Goal: Task Accomplishment & Management: Complete application form

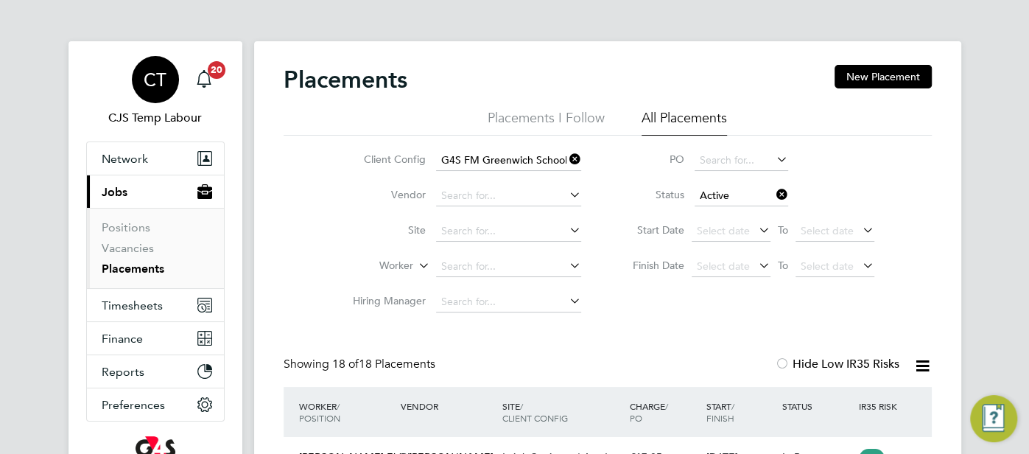
click at [159, 77] on span "CT" at bounding box center [155, 79] width 23 height 19
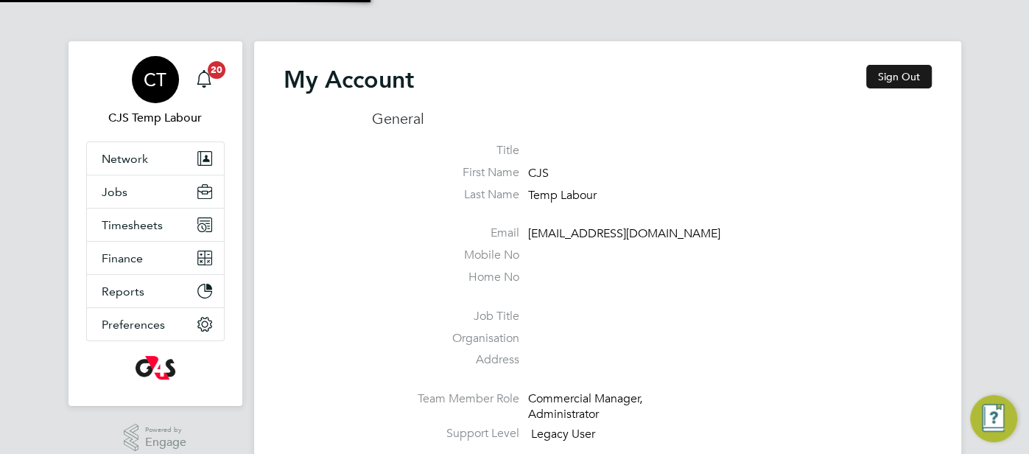
type input "cjs.templabour@uk.g4s.com"
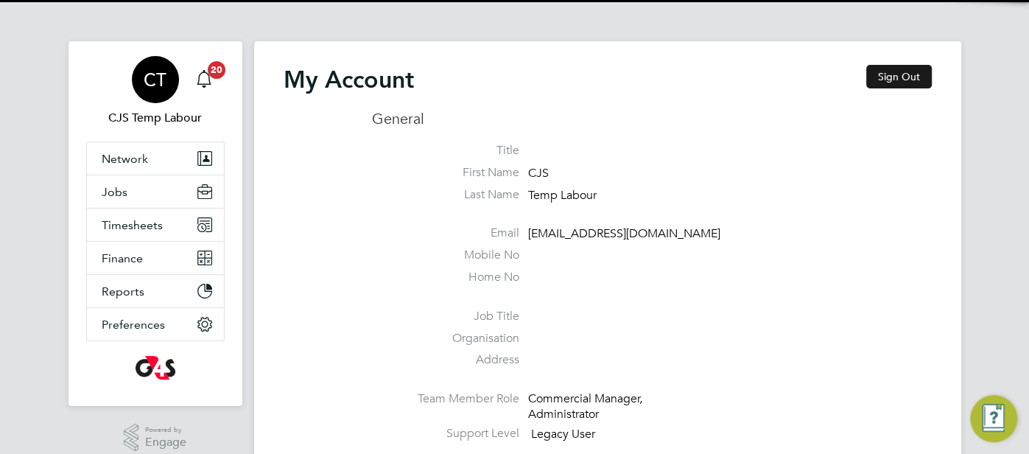
click at [892, 73] on button "Sign Out" at bounding box center [900, 77] width 66 height 24
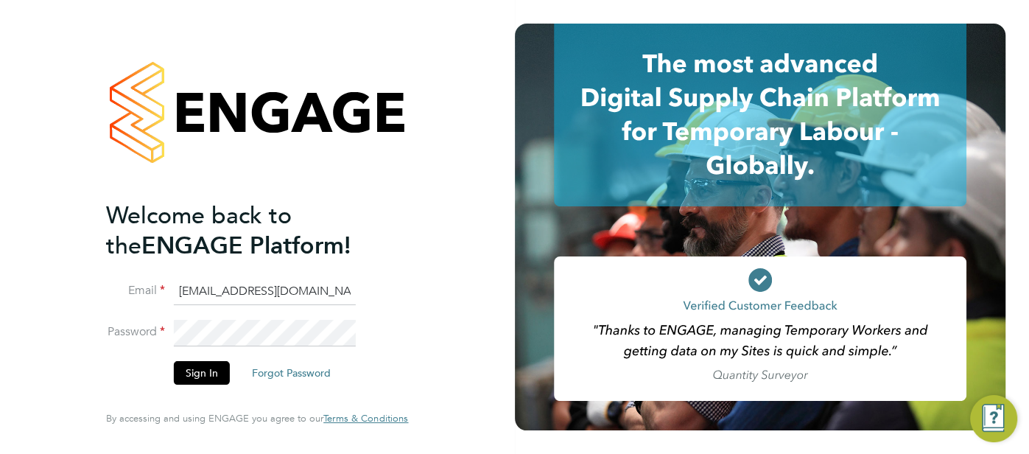
drag, startPoint x: 335, startPoint y: 298, endPoint x: 163, endPoint y: 276, distance: 173.1
click at [140, 269] on ng-template "Welcome back to the ENGAGE Platform! Email cjs.templabour@uk.g4s.com Password S…" at bounding box center [249, 299] width 287 height 198
type input "louise.rose@uk.g4s.com"
click at [194, 367] on button "Sign In" at bounding box center [202, 373] width 56 height 24
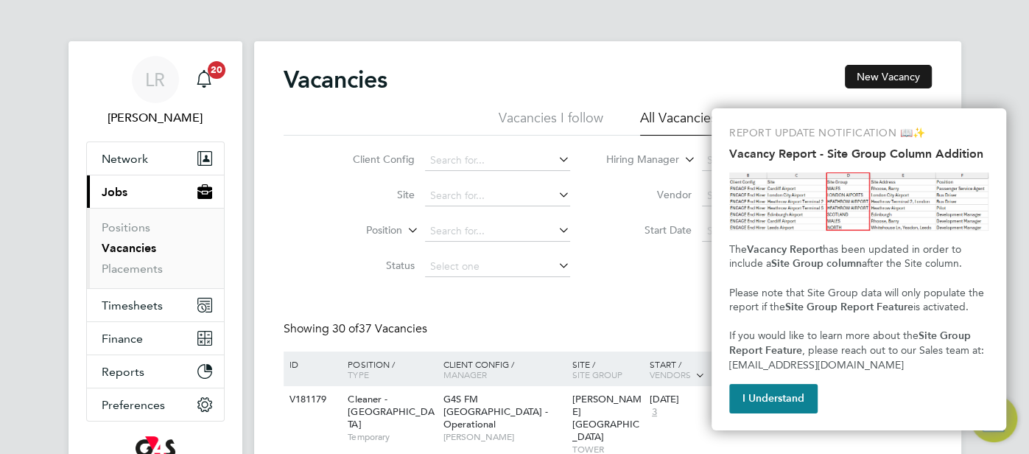
click at [884, 76] on button "New Vacancy" at bounding box center [888, 77] width 87 height 24
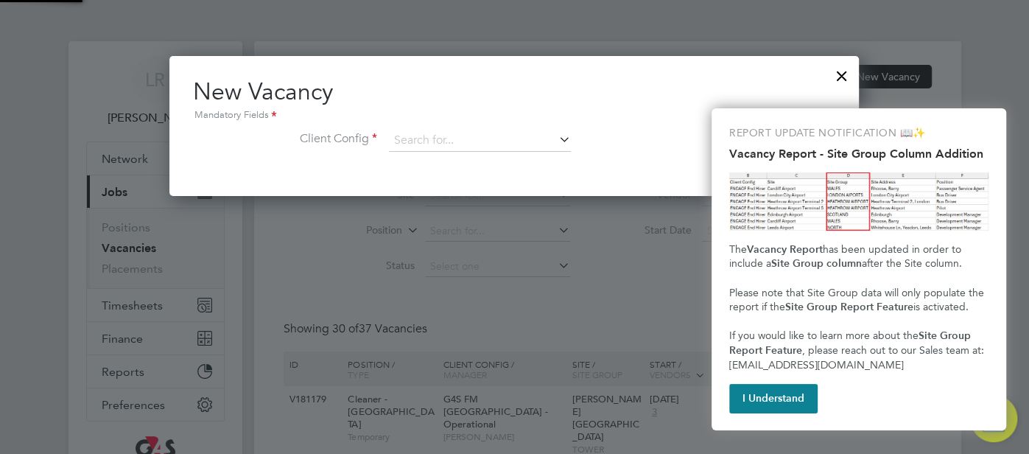
scroll to position [139, 690]
drag, startPoint x: 754, startPoint y: 408, endPoint x: 743, endPoint y: 408, distance: 11.1
click at [754, 408] on button "I Understand" at bounding box center [774, 398] width 88 height 29
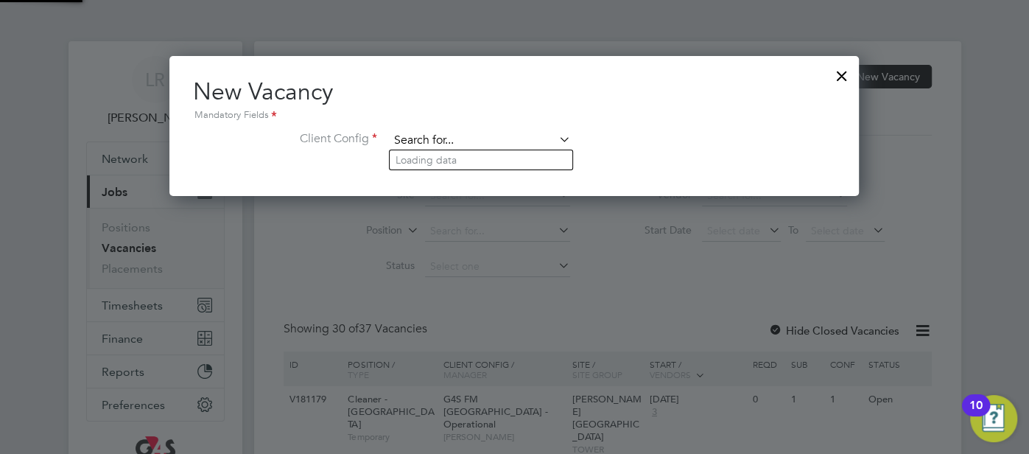
click at [438, 142] on input at bounding box center [480, 141] width 182 height 22
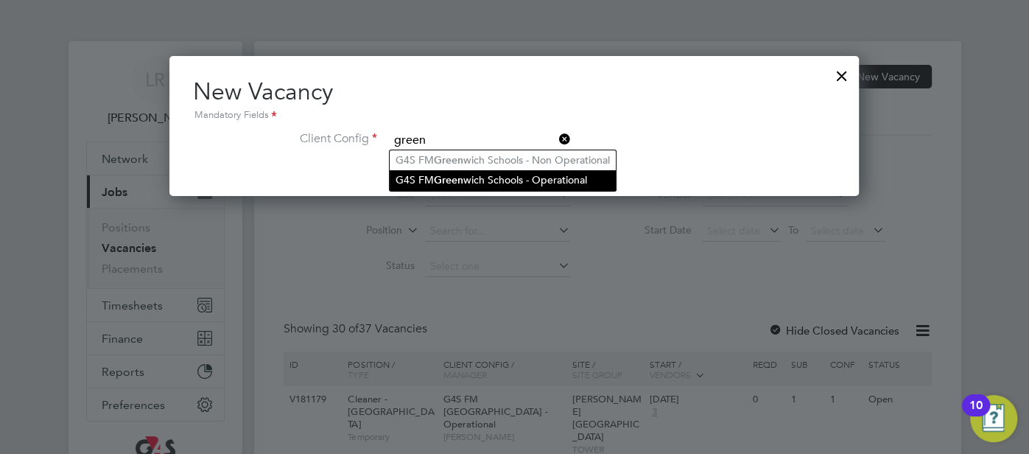
click at [497, 170] on li "G4S FM Green wich Schools - Operational" at bounding box center [503, 180] width 226 height 20
type input "G4S FM Greenwich Schools - Operational"
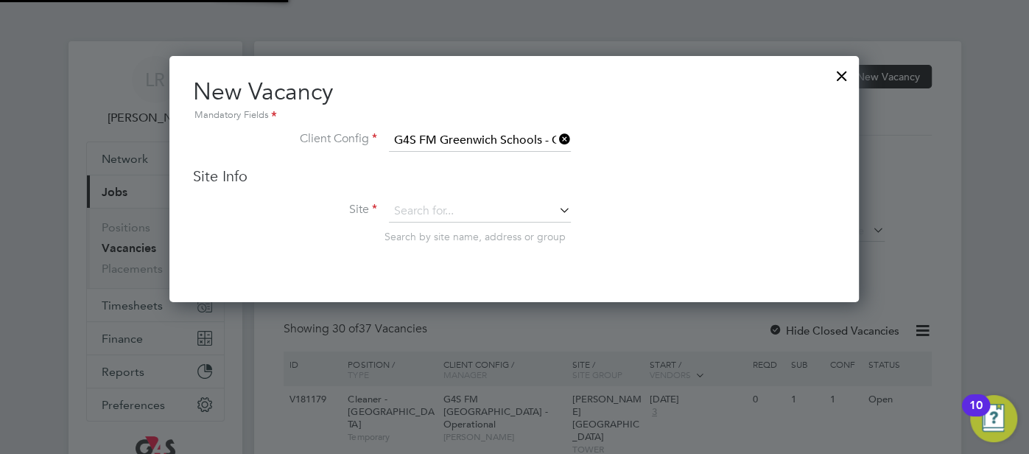
scroll to position [244, 690]
click at [451, 205] on input at bounding box center [480, 211] width 182 height 22
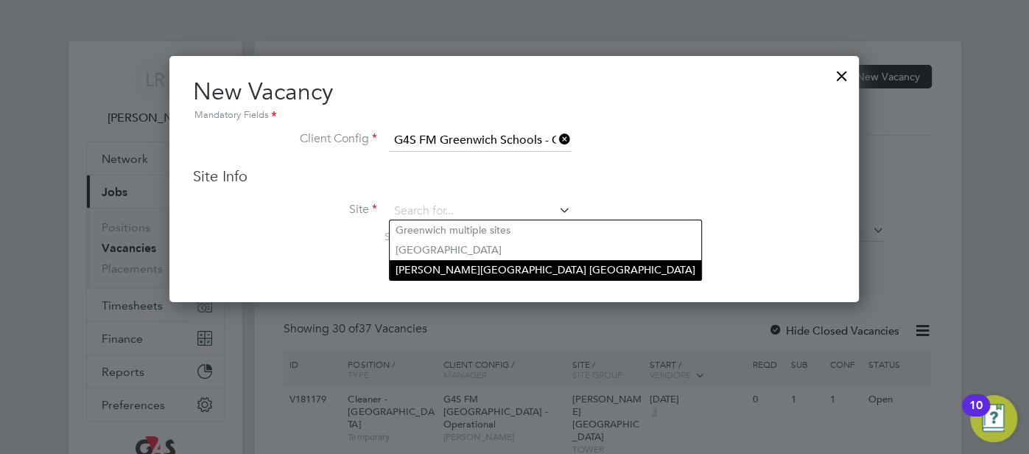
click at [461, 265] on li "[PERSON_NAME][GEOGRAPHIC_DATA] [GEOGRAPHIC_DATA]" at bounding box center [546, 270] width 312 height 20
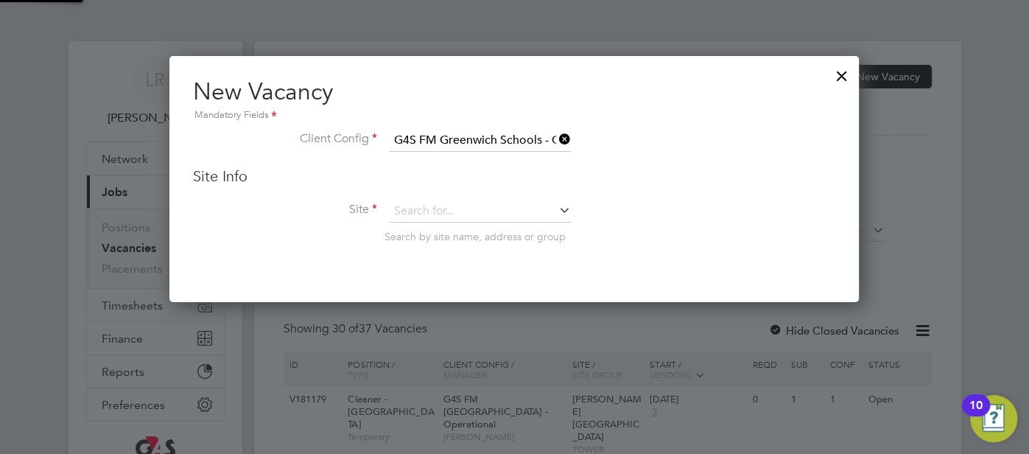
type input "[PERSON_NAME][GEOGRAPHIC_DATA] [GEOGRAPHIC_DATA]"
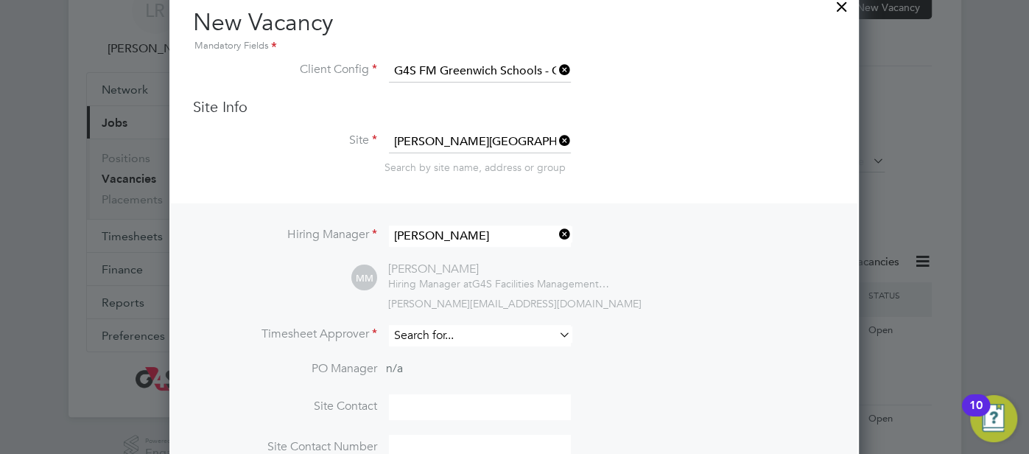
scroll to position [83, 0]
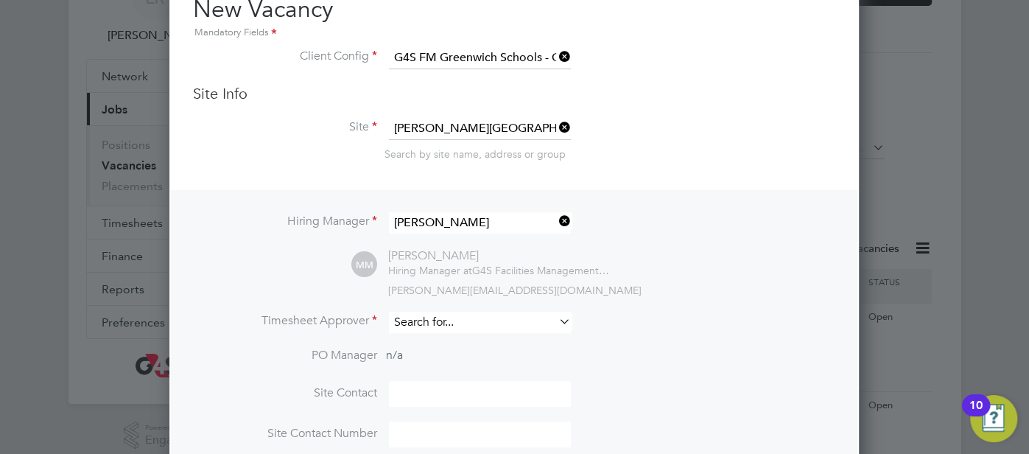
click at [450, 312] on input at bounding box center [480, 322] width 182 height 21
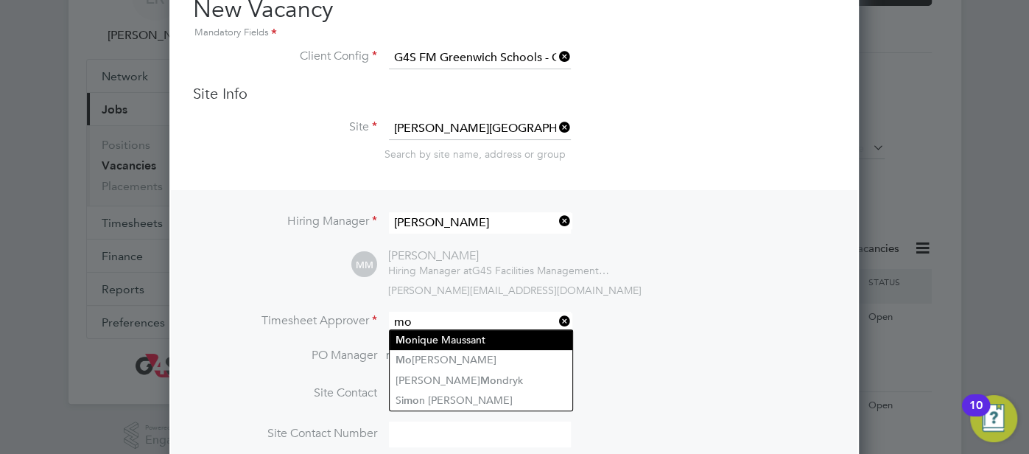
click at [472, 346] on li "Mo nique Maussant" at bounding box center [481, 340] width 183 height 20
type input "[PERSON_NAME]"
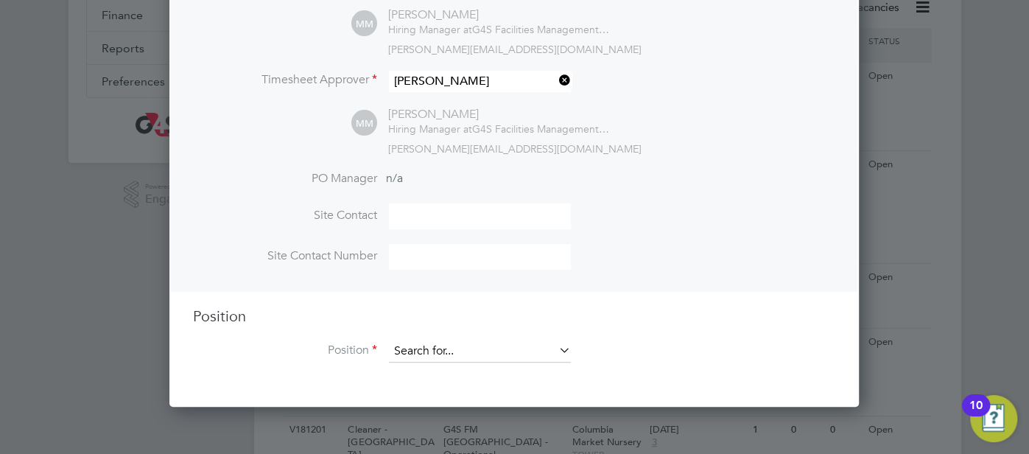
scroll to position [324, 0]
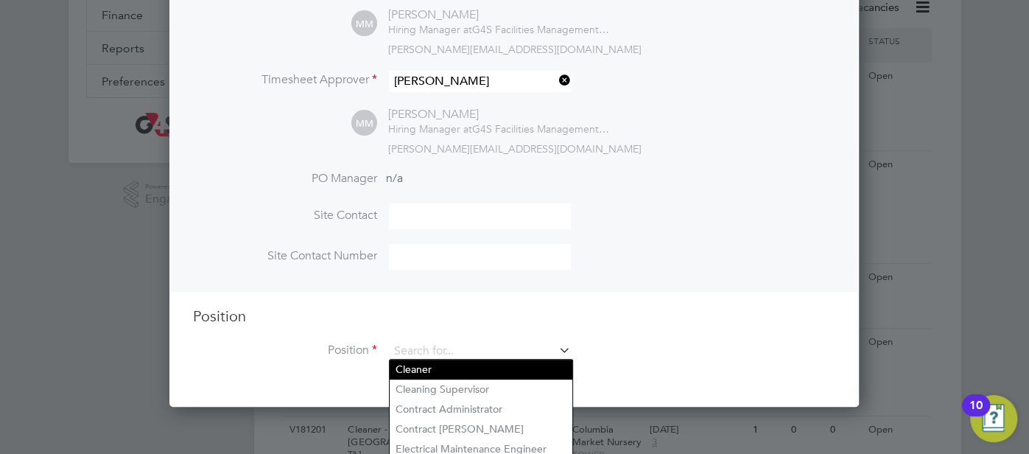
click at [470, 369] on li "Cleaner" at bounding box center [481, 370] width 183 height 20
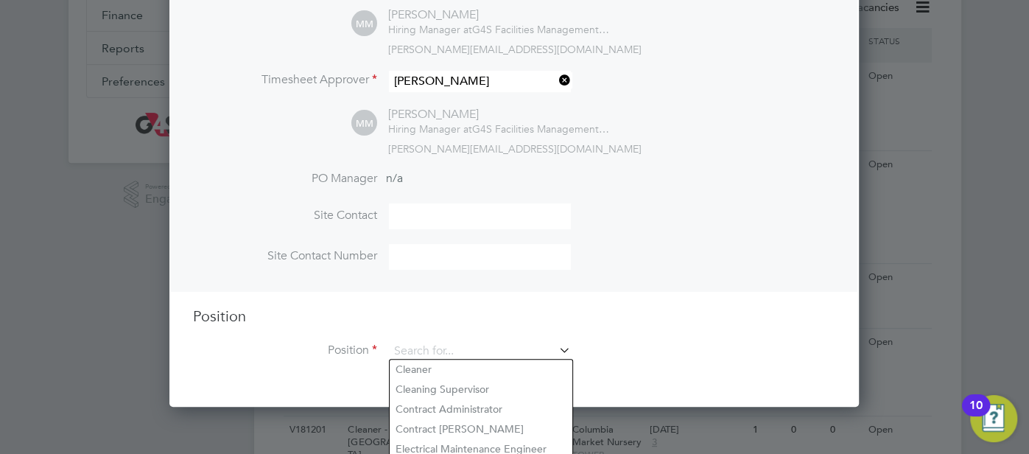
type input "Cleaner"
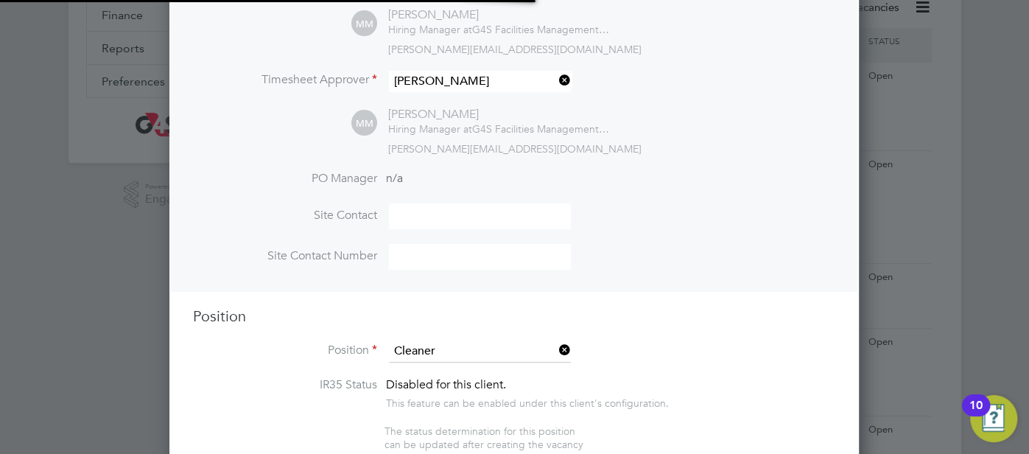
scroll to position [0, 7]
type textarea " On arrival, to report for duty in full uniform for the normal work routines. …"
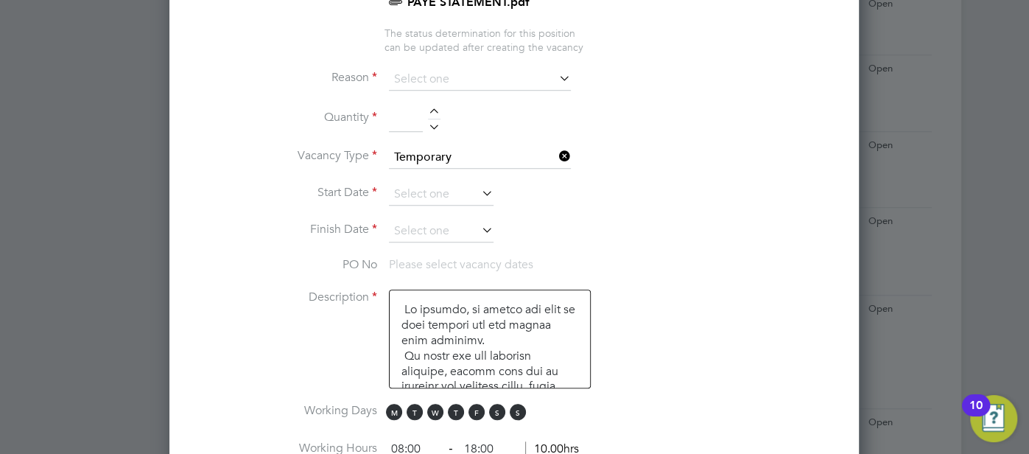
scroll to position [772, 0]
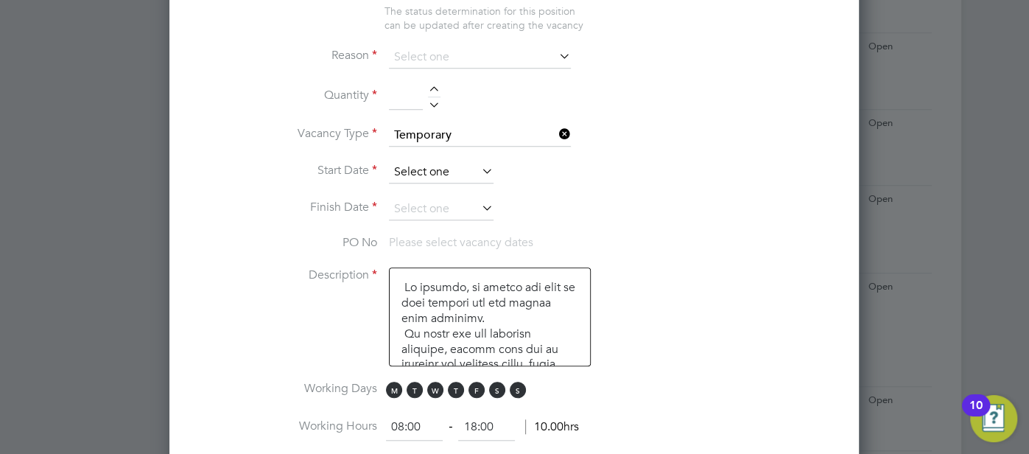
click at [417, 163] on input at bounding box center [441, 172] width 105 height 22
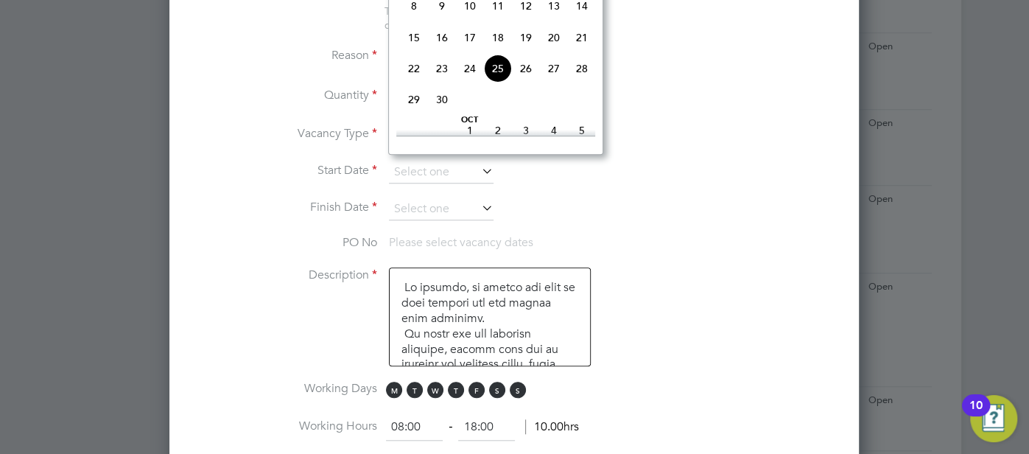
scroll to position [485, 0]
click at [415, 112] on span "29" at bounding box center [414, 98] width 28 height 28
type input "29 Sep 2025"
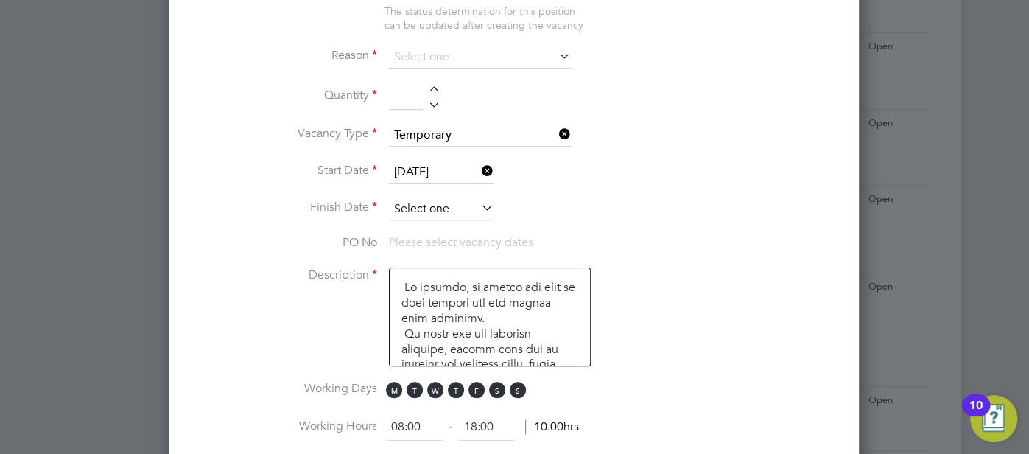
click at [445, 206] on input at bounding box center [441, 209] width 105 height 22
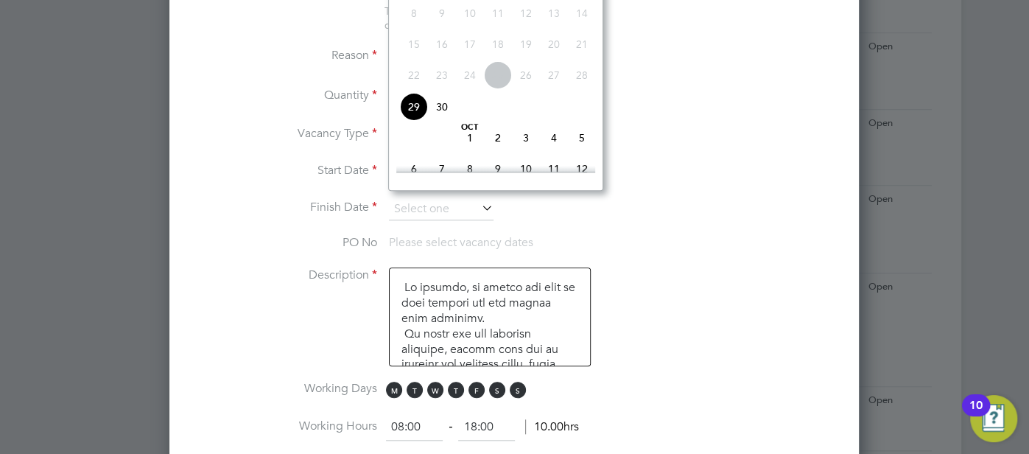
scroll to position [513, 0]
click at [528, 150] on span "3" at bounding box center [526, 137] width 28 height 28
type input "03 Oct 2025"
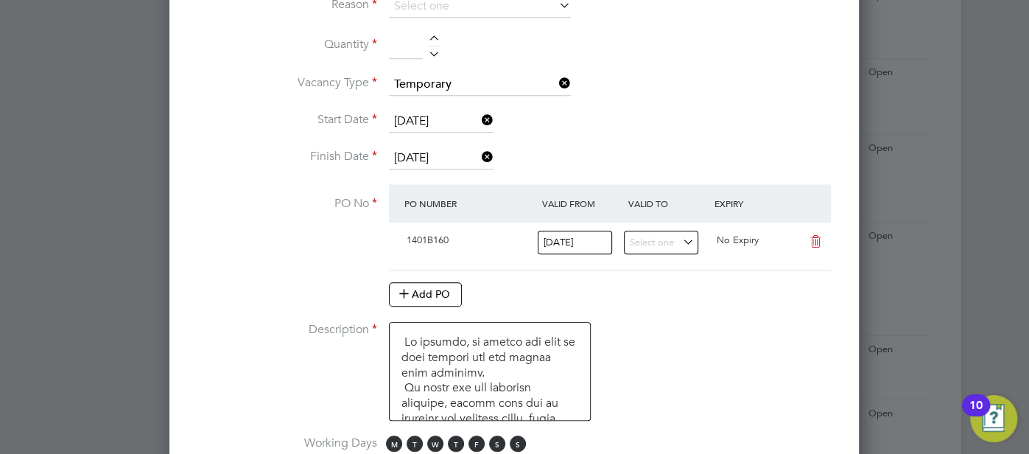
scroll to position [832, 0]
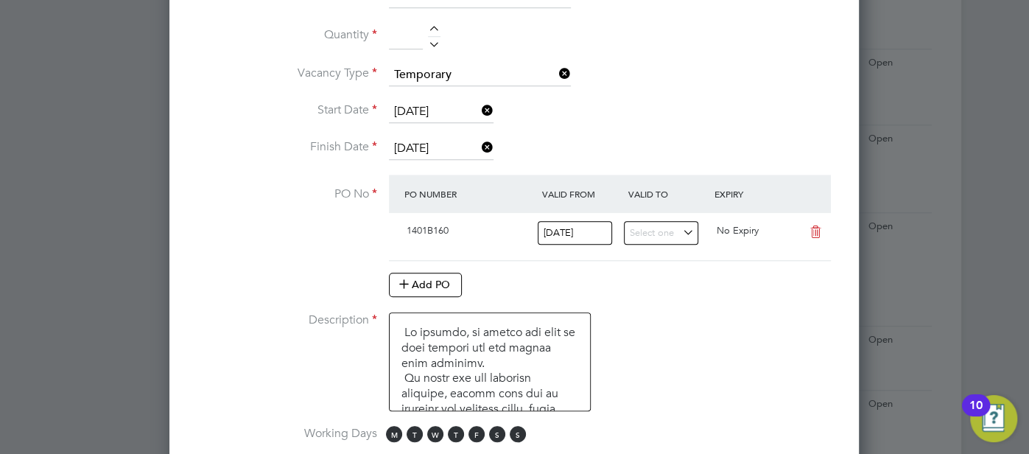
click at [617, 296] on li "PO No PO Number Valid From Valid To Expiry 1401B160 21 Nov 2023 No Expiry Add PO" at bounding box center [514, 244] width 643 height 138
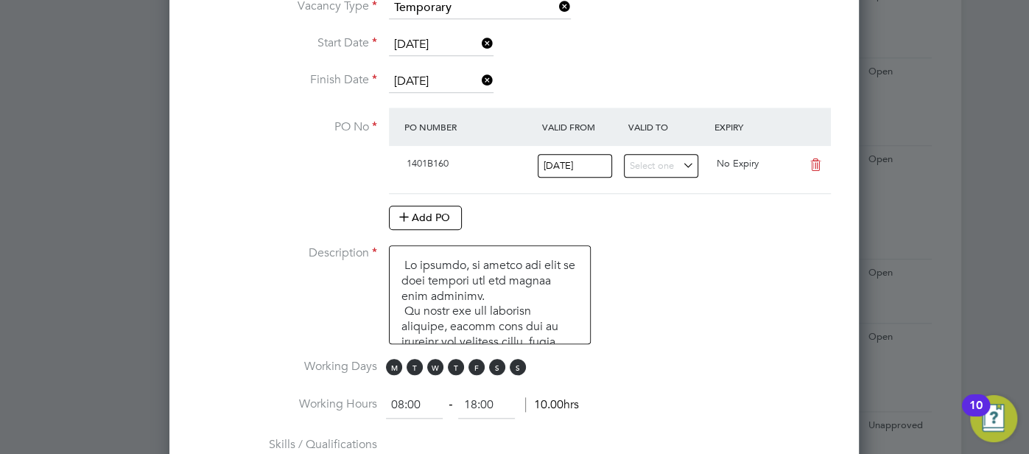
scroll to position [903, 0]
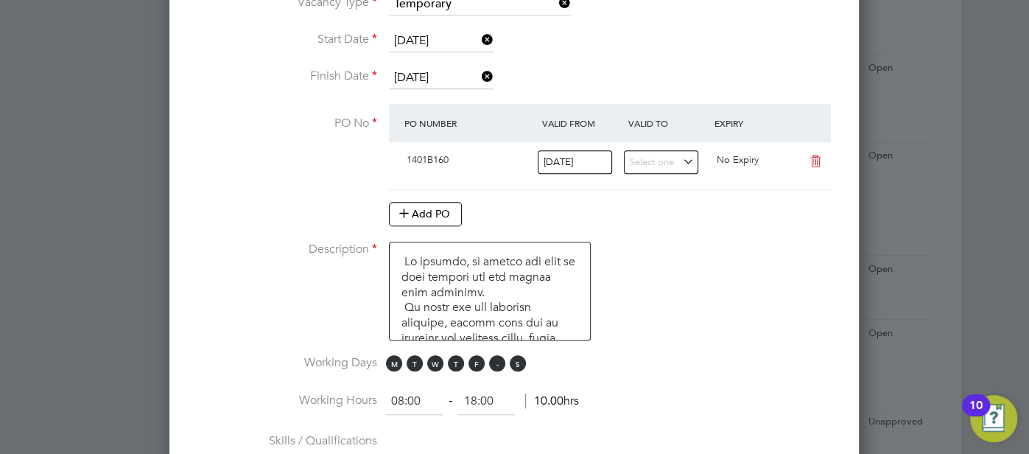
click at [493, 360] on span "S" at bounding box center [497, 363] width 16 height 16
click at [517, 355] on span "S" at bounding box center [518, 363] width 16 height 16
drag, startPoint x: 425, startPoint y: 394, endPoint x: 390, endPoint y: 393, distance: 35.4
click at [382, 394] on li "Working Hours 08:00 ‐ 18:00 10.00hrs" at bounding box center [514, 408] width 643 height 41
click at [648, 355] on li "Working Days M T W T F S S" at bounding box center [514, 371] width 643 height 33
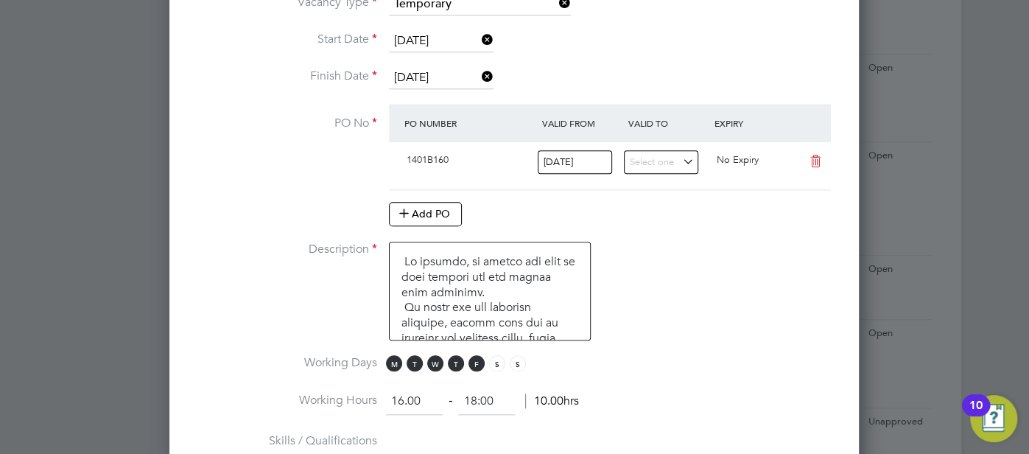
type input "16:00"
drag, startPoint x: 478, startPoint y: 394, endPoint x: 463, endPoint y: 393, distance: 14.8
click at [463, 393] on input "18:00" at bounding box center [486, 401] width 57 height 27
type input "21:00"
click at [637, 397] on li "Working Hours 16:00 ‐ 21:00 2.00hrs" at bounding box center [514, 408] width 643 height 41
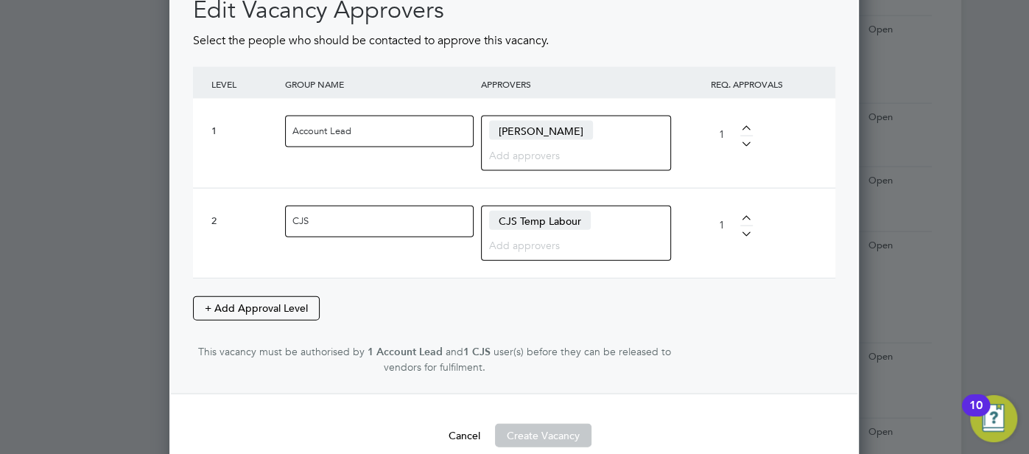
scroll to position [2163, 0]
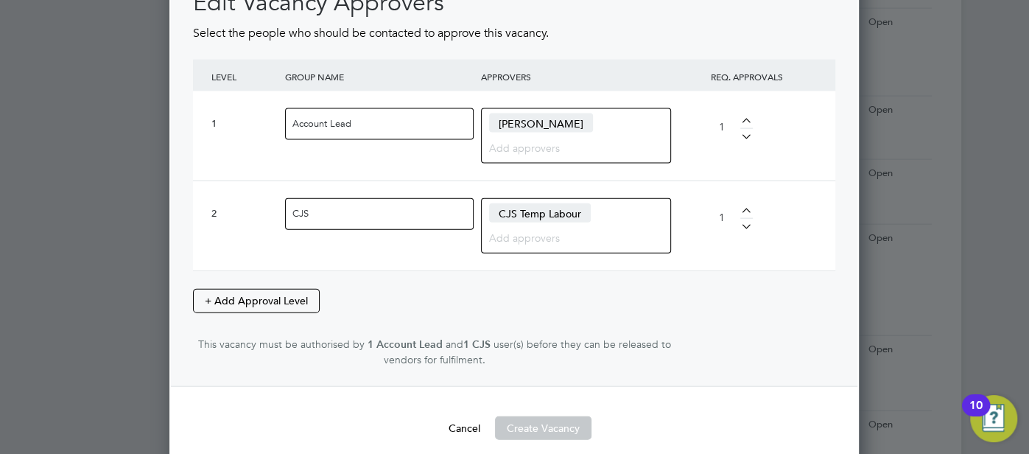
click at [605, 276] on div "Edit Vacancy Approvers Select the people who should be contacted to approve thi…" at bounding box center [514, 177] width 643 height 380
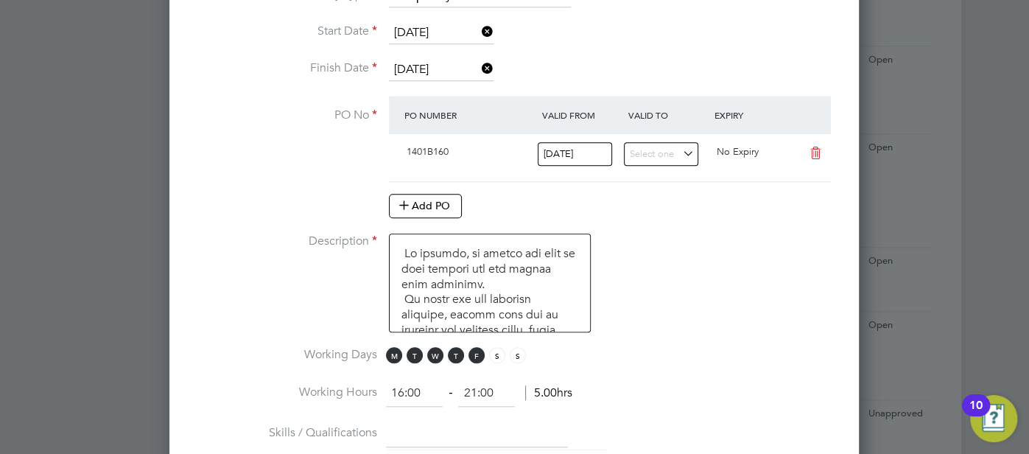
scroll to position [558, 0]
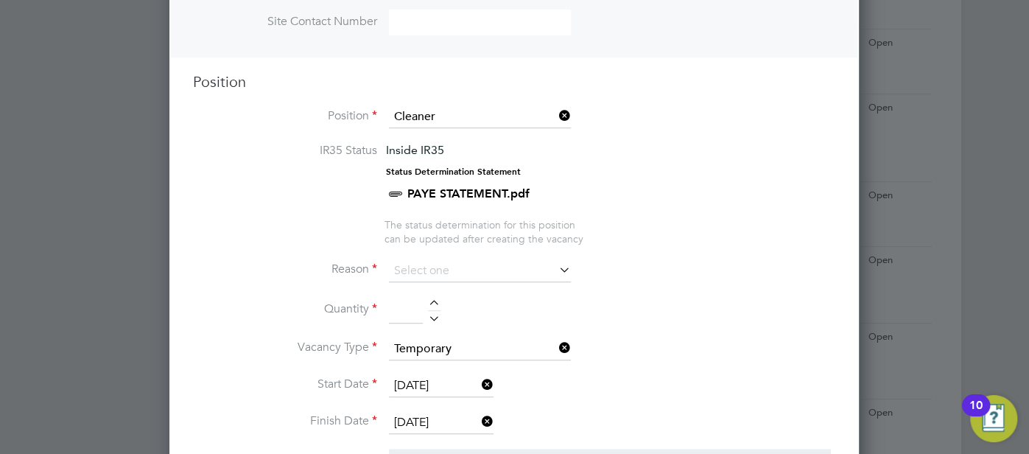
click at [439, 297] on li "Quantity" at bounding box center [514, 317] width 643 height 41
click at [436, 300] on div at bounding box center [434, 305] width 13 height 10
type input "1"
click at [508, 260] on input at bounding box center [480, 271] width 182 height 22
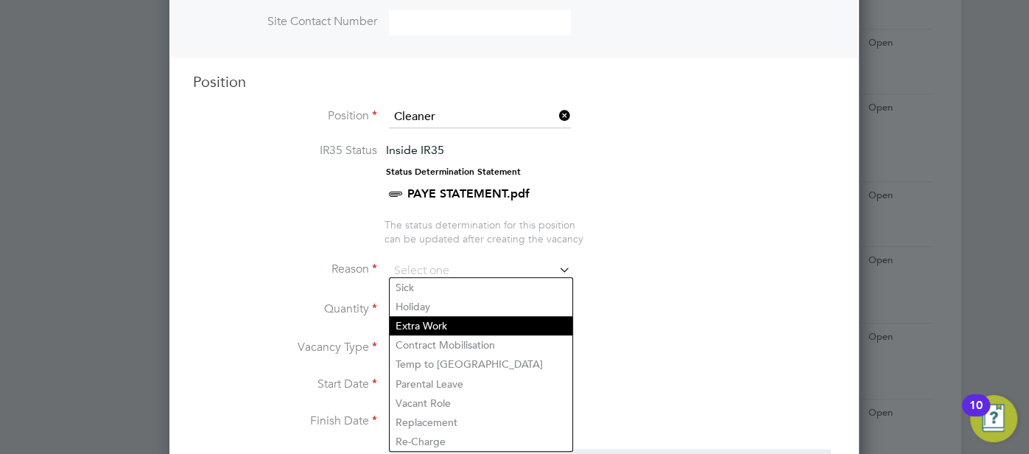
drag, startPoint x: 443, startPoint y: 322, endPoint x: 461, endPoint y: 318, distance: 18.2
click at [444, 322] on li "Extra Work" at bounding box center [481, 325] width 183 height 19
type input "Extra Work"
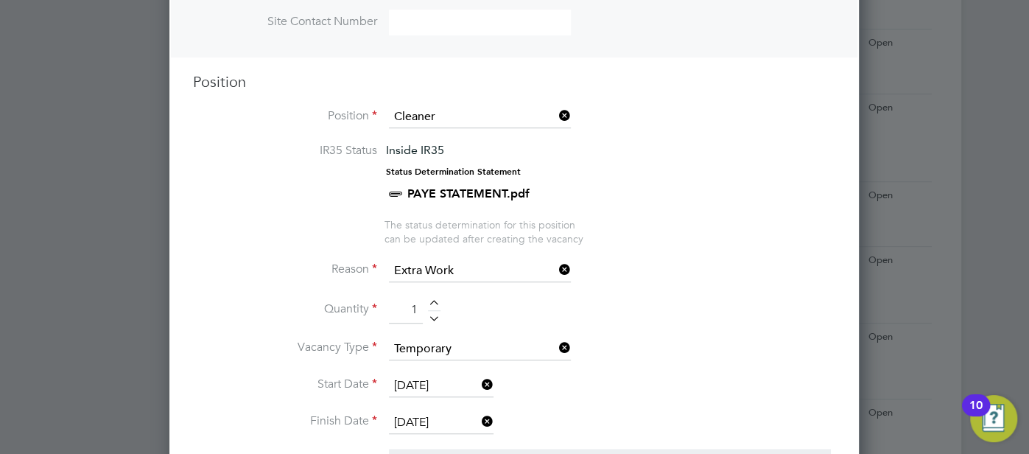
click at [651, 268] on li "Reason Extra Work" at bounding box center [514, 278] width 643 height 37
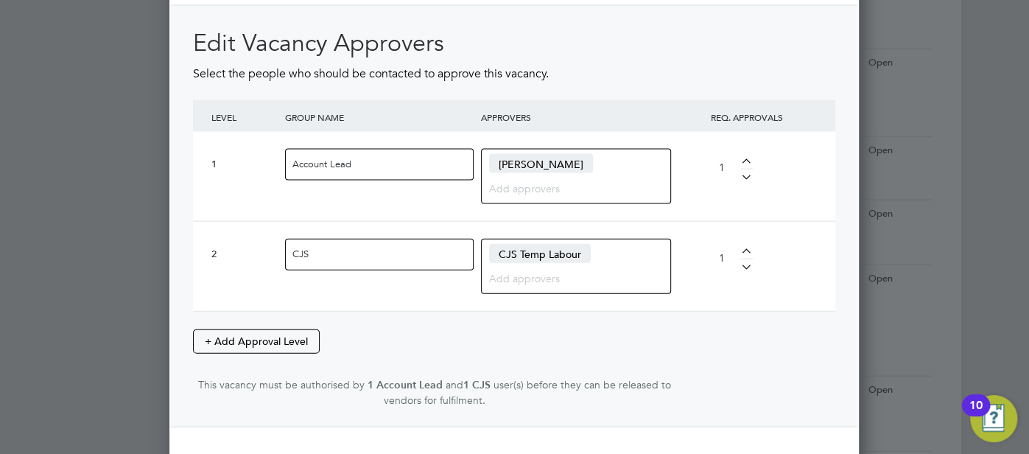
scroll to position [2163, 0]
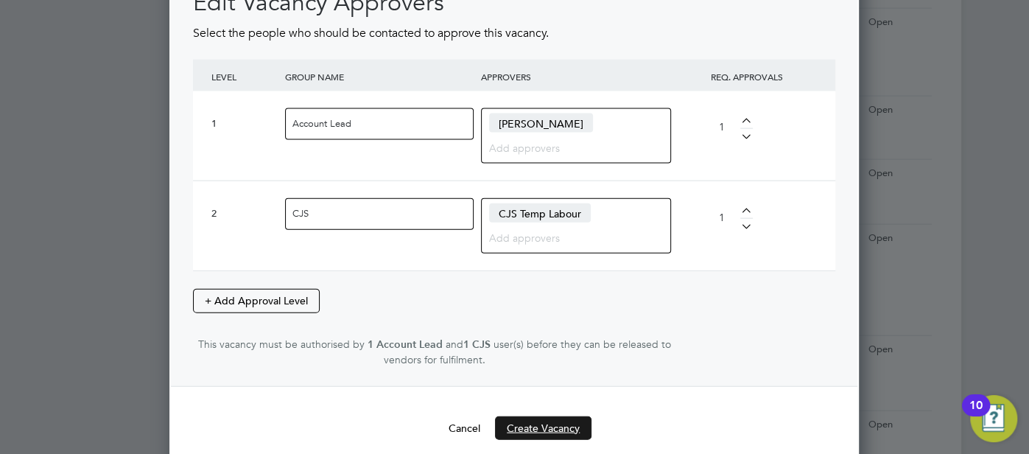
click at [556, 416] on button "Create Vacancy" at bounding box center [543, 428] width 97 height 24
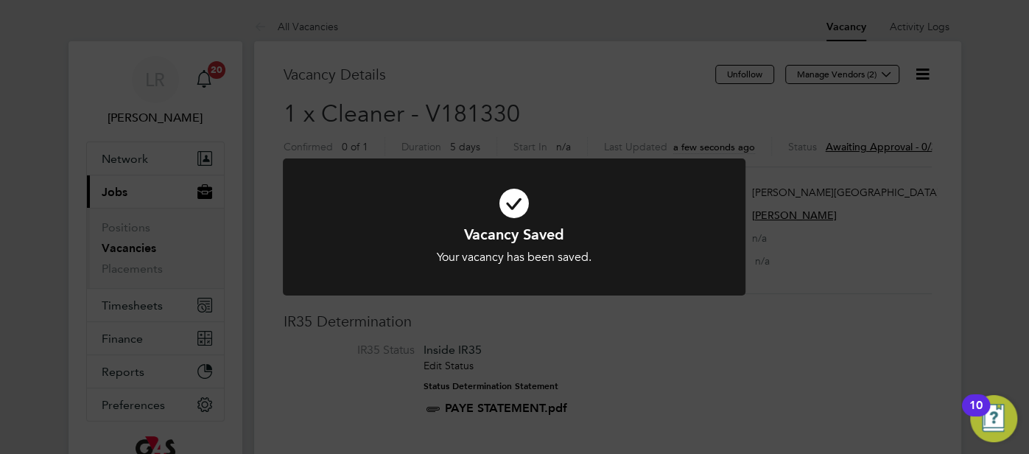
click at [514, 200] on icon at bounding box center [514, 203] width 383 height 57
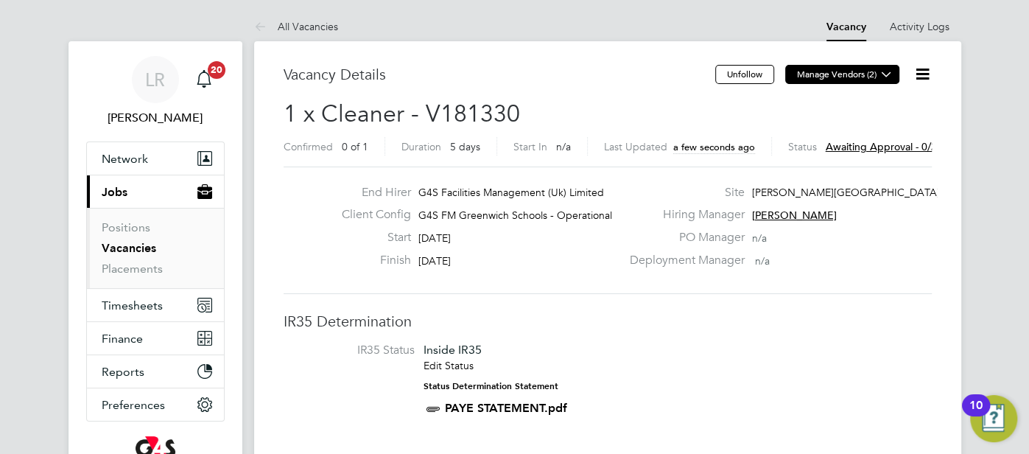
click at [889, 72] on icon at bounding box center [886, 74] width 11 height 11
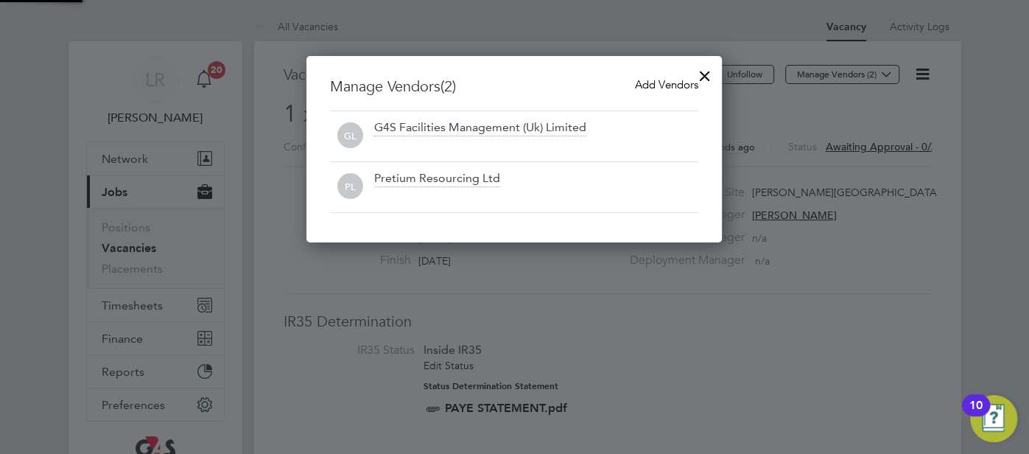
scroll to position [186, 416]
drag, startPoint x: 668, startPoint y: 73, endPoint x: 644, endPoint y: 102, distance: 37.6
click at [666, 74] on div "Manage Vendors (2) Add Vendors GL G4S Facilities Management (Uk) Limited PL Pre…" at bounding box center [515, 149] width 416 height 186
click at [654, 81] on span "Add Vendors" at bounding box center [666, 84] width 63 height 14
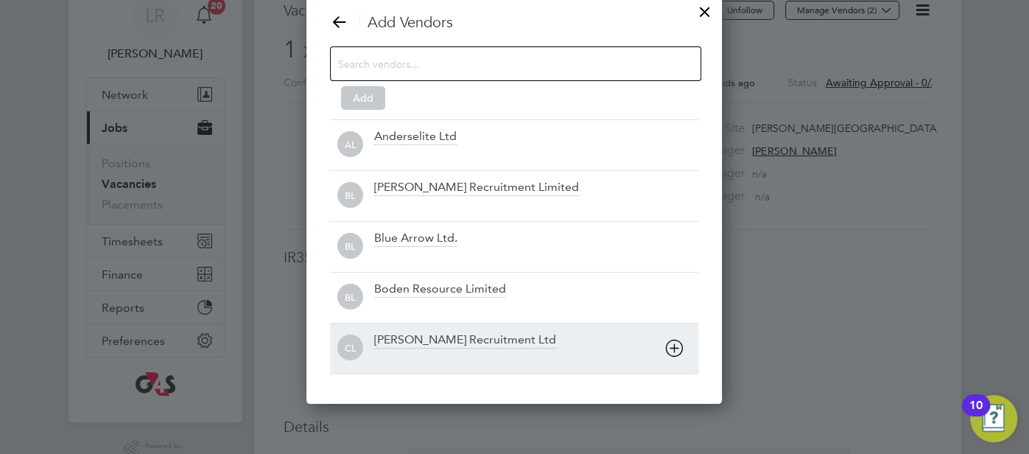
scroll to position [70, 0]
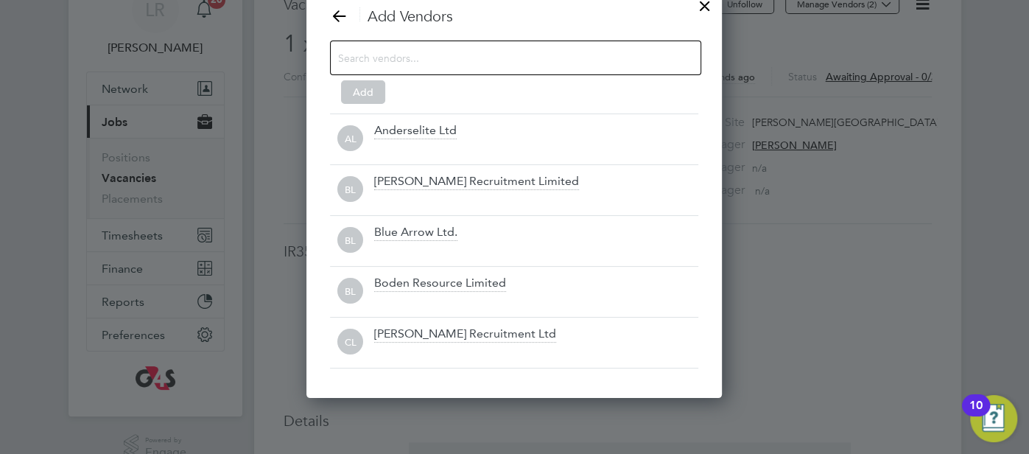
click at [446, 63] on input at bounding box center [504, 57] width 332 height 19
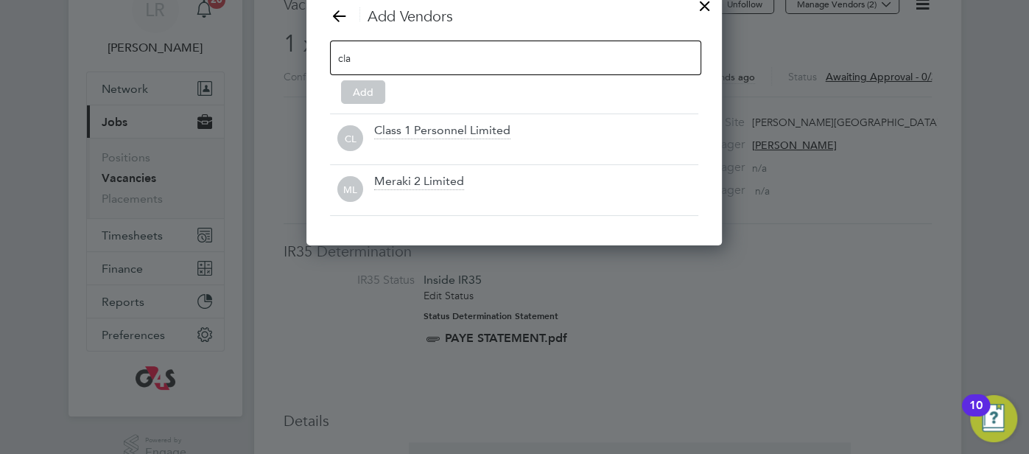
scroll to position [208, 416]
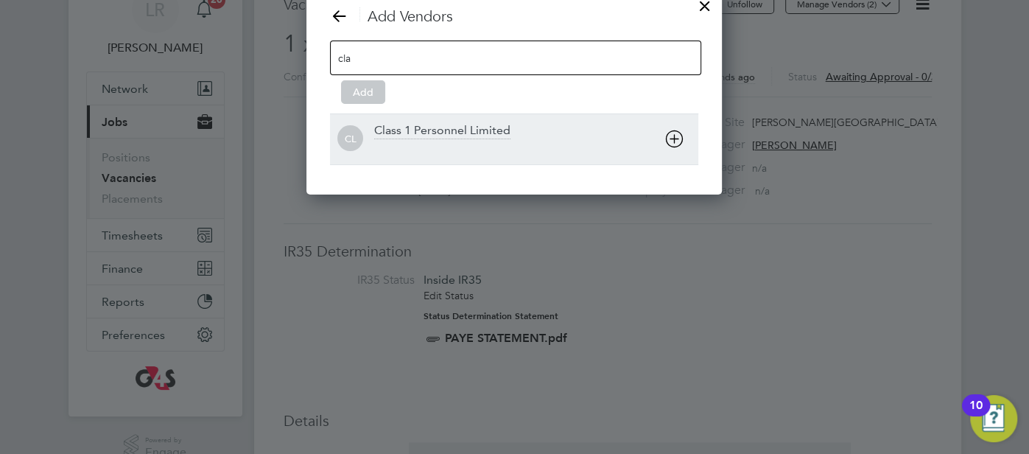
type input "cla"
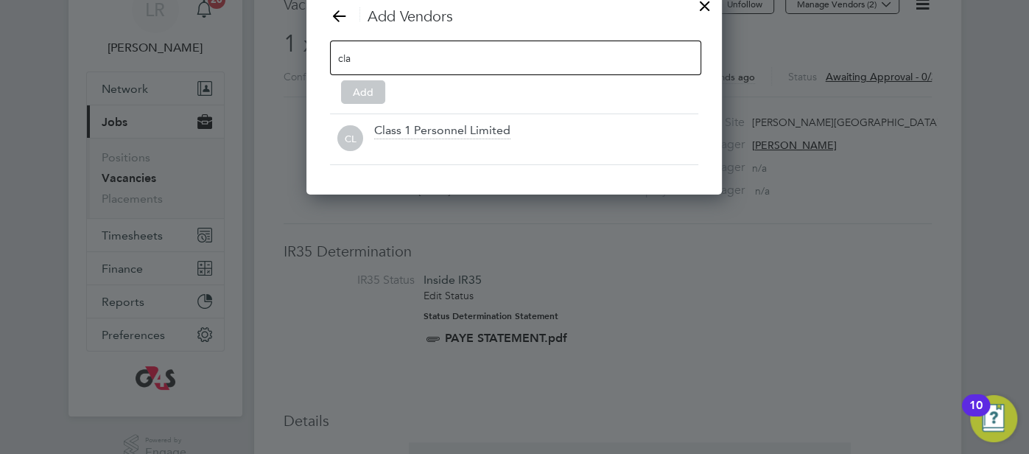
click at [484, 131] on div "Class 1 Personnel Limited" at bounding box center [442, 131] width 136 height 16
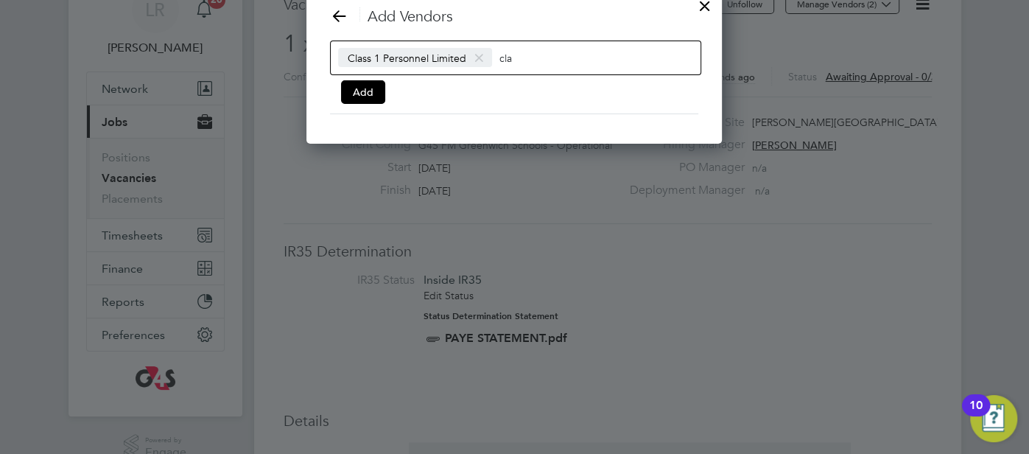
scroll to position [158, 416]
click at [359, 88] on button "Add" at bounding box center [363, 92] width 44 height 24
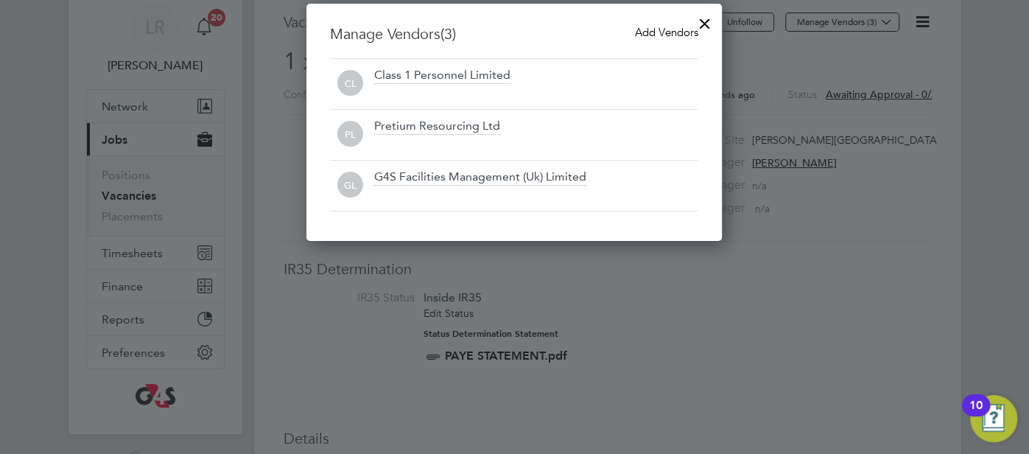
scroll to position [0, 0]
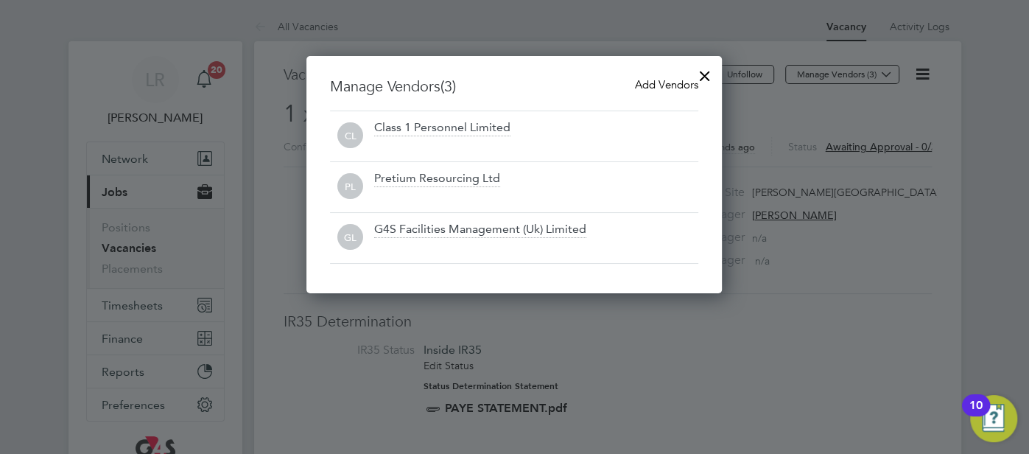
click at [695, 74] on div at bounding box center [705, 72] width 27 height 27
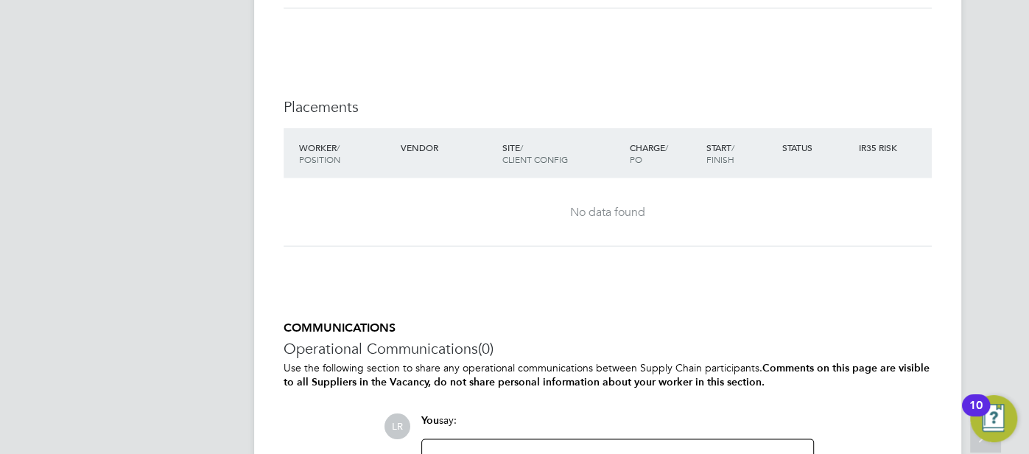
scroll to position [1984, 0]
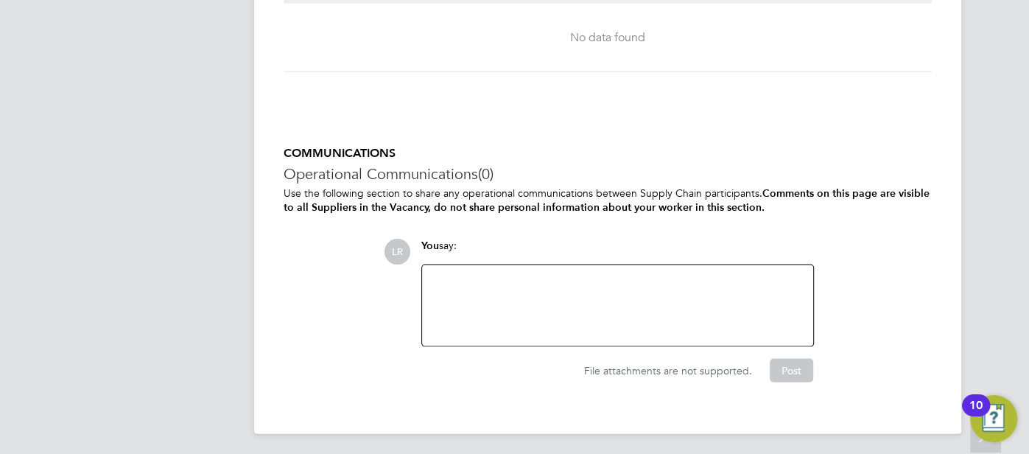
click at [534, 302] on div at bounding box center [618, 305] width 374 height 63
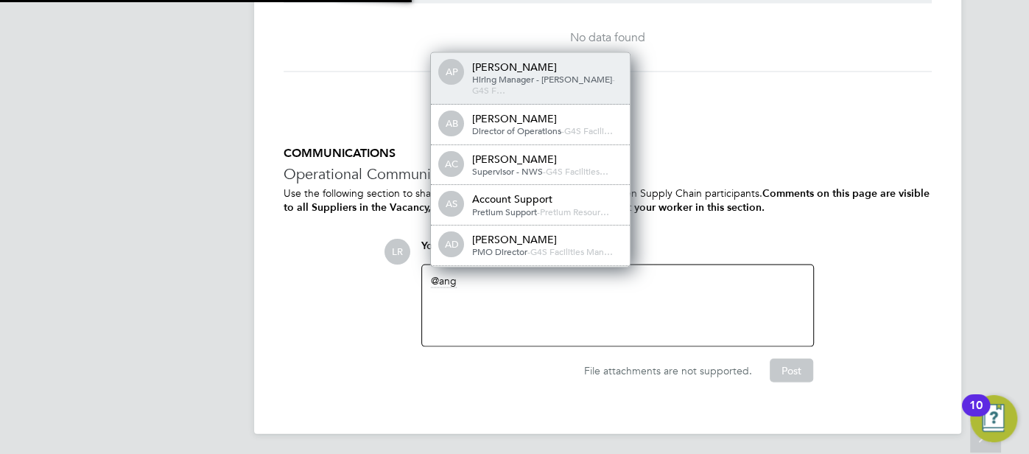
scroll to position [7, 7]
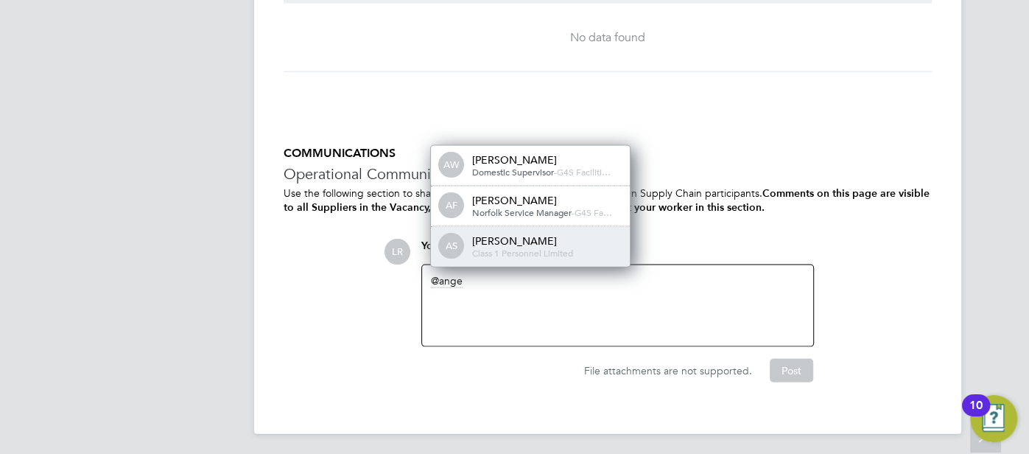
click at [586, 236] on div "Angela Sabaroche" at bounding box center [545, 240] width 147 height 13
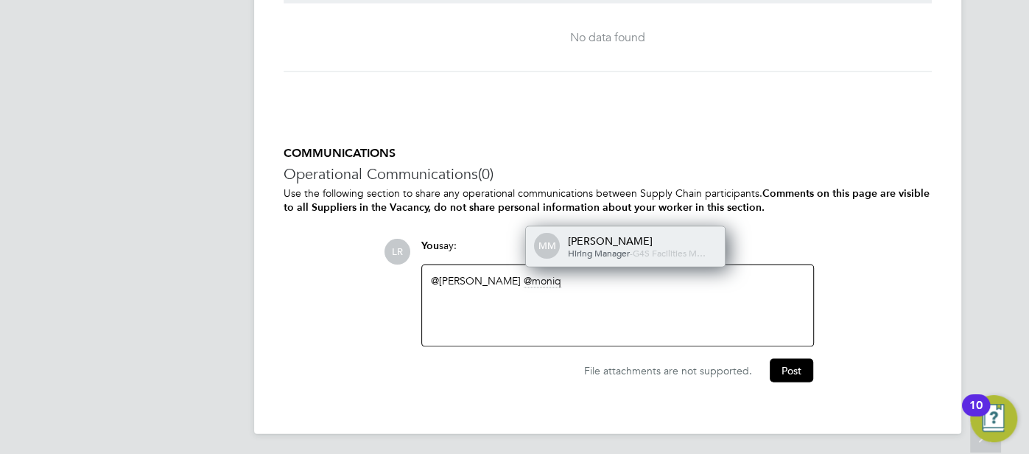
click at [614, 237] on div "[PERSON_NAME]" at bounding box center [640, 240] width 147 height 13
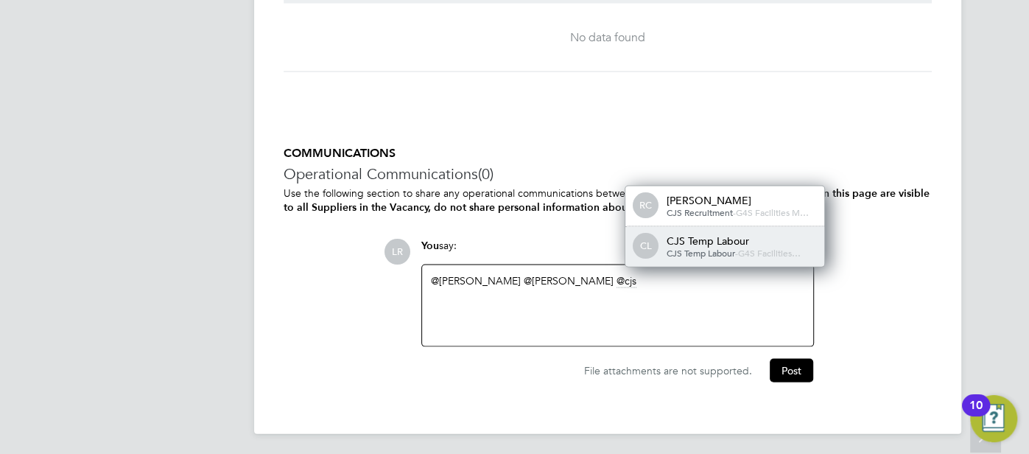
click at [685, 251] on span "CJS Temp Labour" at bounding box center [701, 253] width 69 height 12
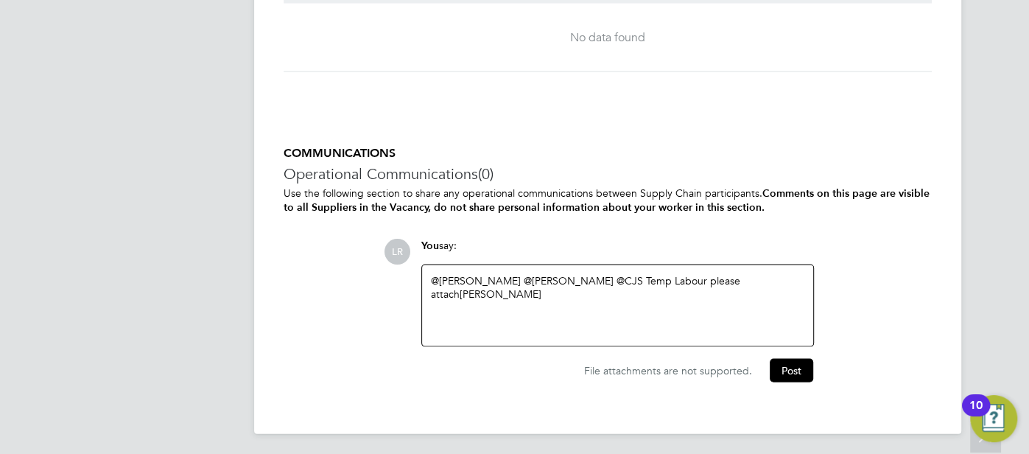
click at [556, 307] on div "@Angela Sabaroche ​ @Monique Maussant ​ @CJS Temp Labour ​ please attach Victor…" at bounding box center [618, 305] width 374 height 63
drag, startPoint x: 517, startPoint y: 306, endPoint x: 567, endPoint y: 307, distance: 50.9
click at [567, 307] on div "working hours are Mon- Fri" at bounding box center [618, 307] width 374 height 13
click at [791, 364] on button "Post" at bounding box center [791, 371] width 43 height 24
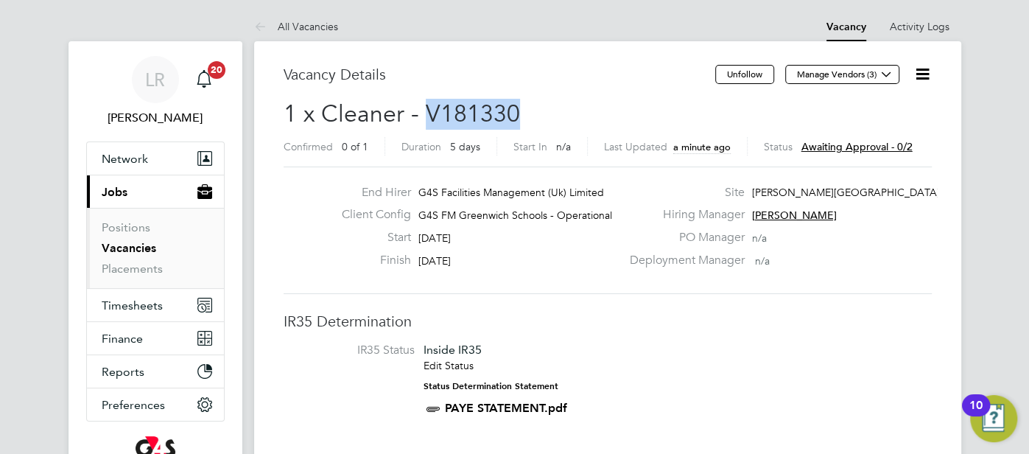
drag, startPoint x: 519, startPoint y: 107, endPoint x: 426, endPoint y: 103, distance: 92.9
click at [426, 103] on h2 "1 x Cleaner - V181330 Confirmed 0 of 1 Duration 5 days Start In n/a Last Update…" at bounding box center [608, 130] width 648 height 62
click at [679, 315] on h3 "IR35 Determination" at bounding box center [608, 321] width 648 height 19
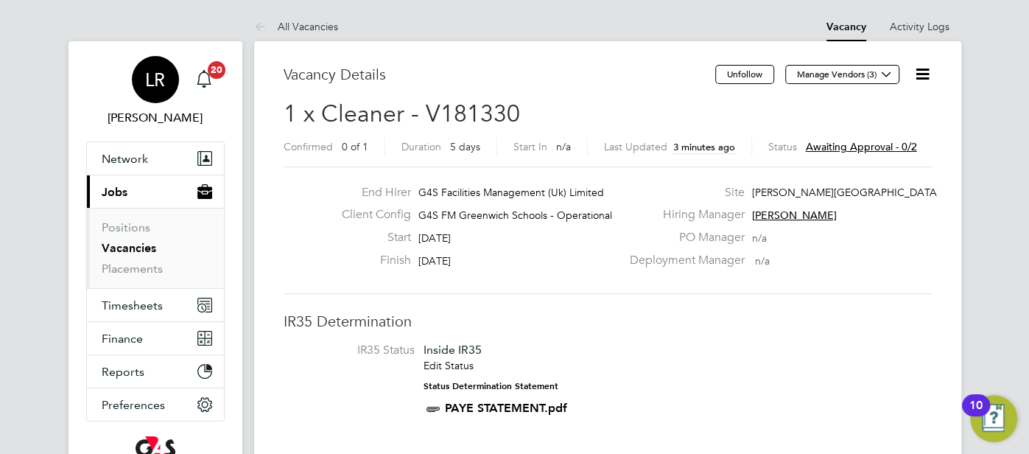
click at [152, 79] on span "LR" at bounding box center [155, 79] width 20 height 19
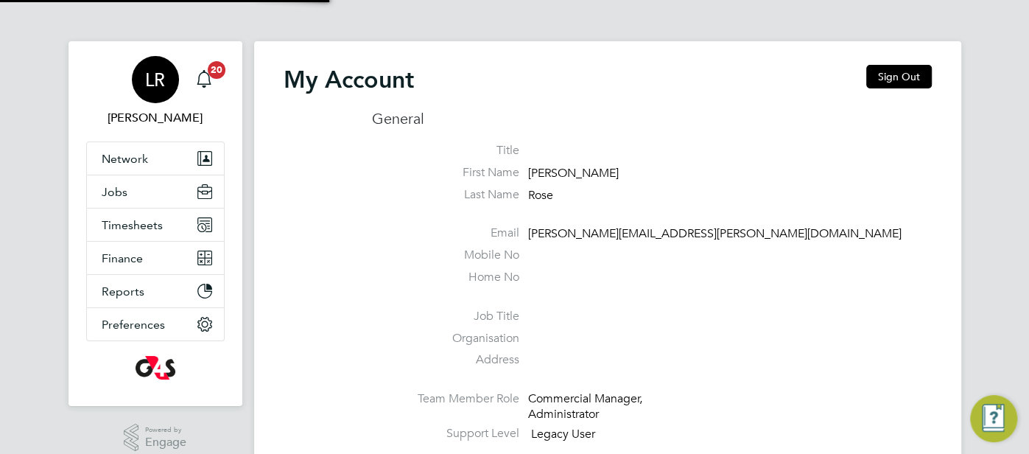
type input "louise.rose@uk.g4s.com"
drag, startPoint x: 902, startPoint y: 77, endPoint x: 880, endPoint y: 73, distance: 22.4
click at [901, 77] on button "Sign Out" at bounding box center [900, 77] width 66 height 24
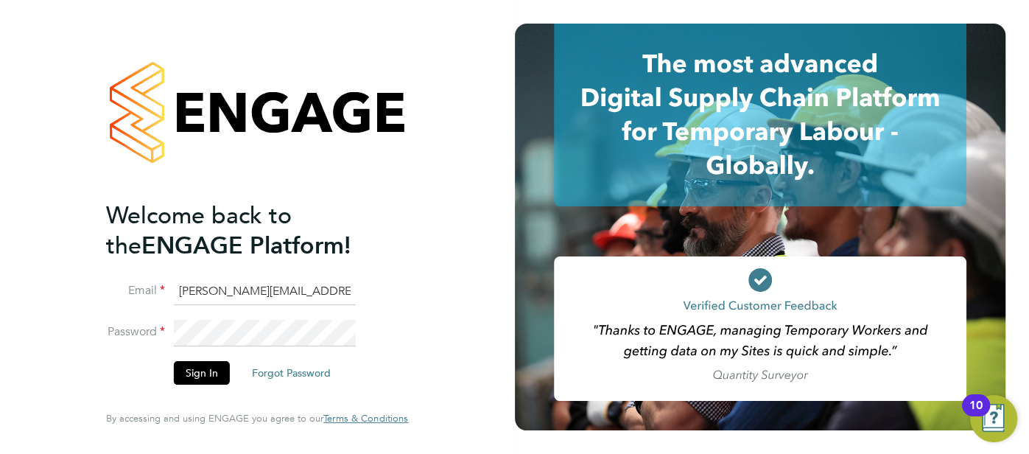
drag, startPoint x: 328, startPoint y: 289, endPoint x: 197, endPoint y: 287, distance: 131.2
click at [181, 283] on input "louise.rose@uk.g4s.com" at bounding box center [265, 292] width 182 height 27
type input "l"
type input "cjs.ess@uk.g4s.com"
drag, startPoint x: 296, startPoint y: 296, endPoint x: 152, endPoint y: 276, distance: 145.7
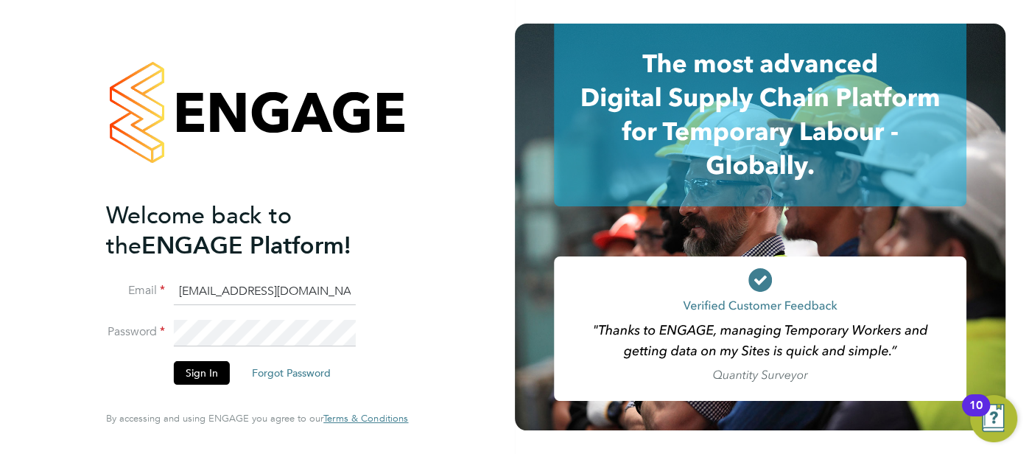
click at [152, 276] on ng-template "Welcome back to the ENGAGE Platform! Email cjs.ess@uk.g4s.com Password Sign In …" at bounding box center [249, 299] width 287 height 198
type input "cjs.templabour@uk.g4s.com"
click at [206, 374] on button "Sign In" at bounding box center [202, 373] width 56 height 24
